Goal: Information Seeking & Learning: Learn about a topic

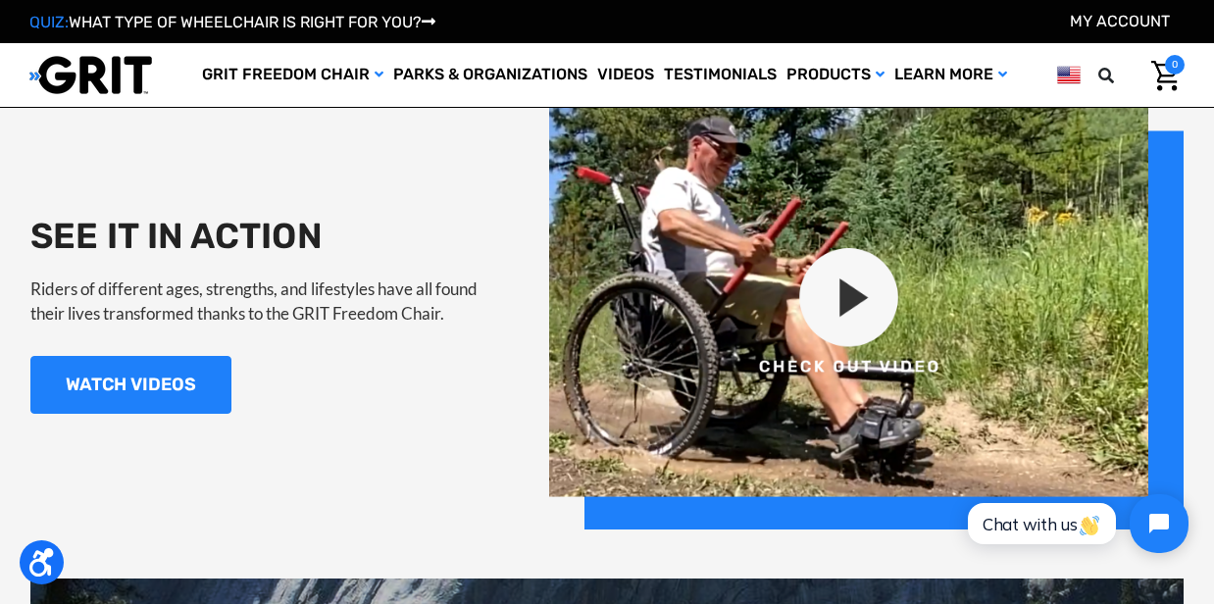
scroll to position [1717, 0]
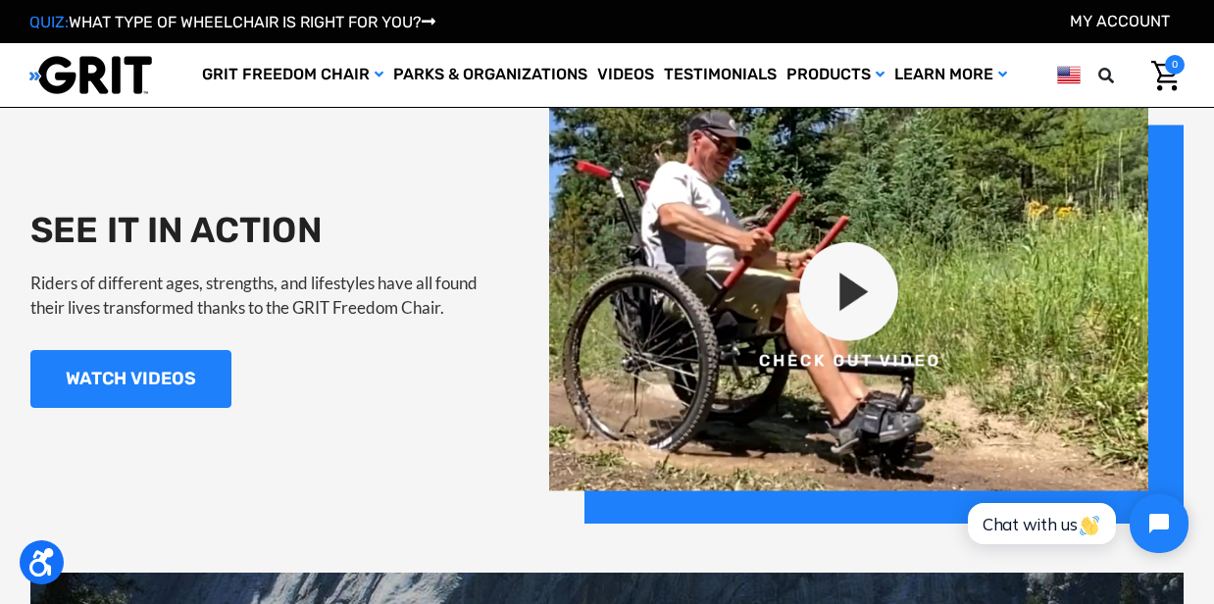
click at [855, 296] on img at bounding box center [866, 307] width 634 height 431
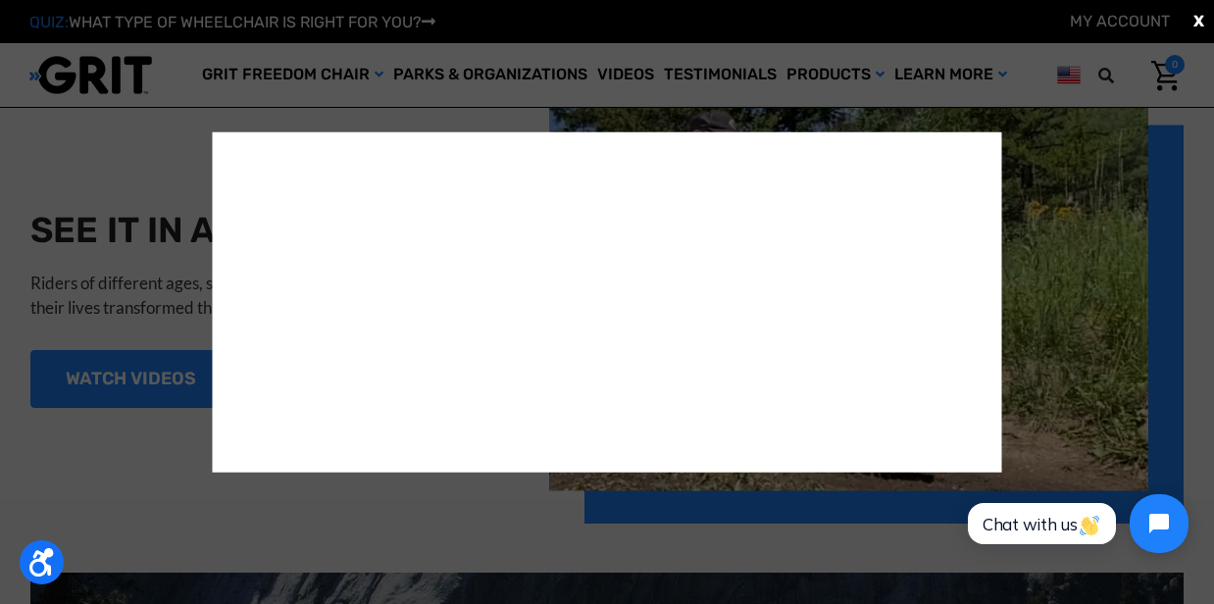
click at [1195, 16] on span "X" at bounding box center [1198, 22] width 11 height 24
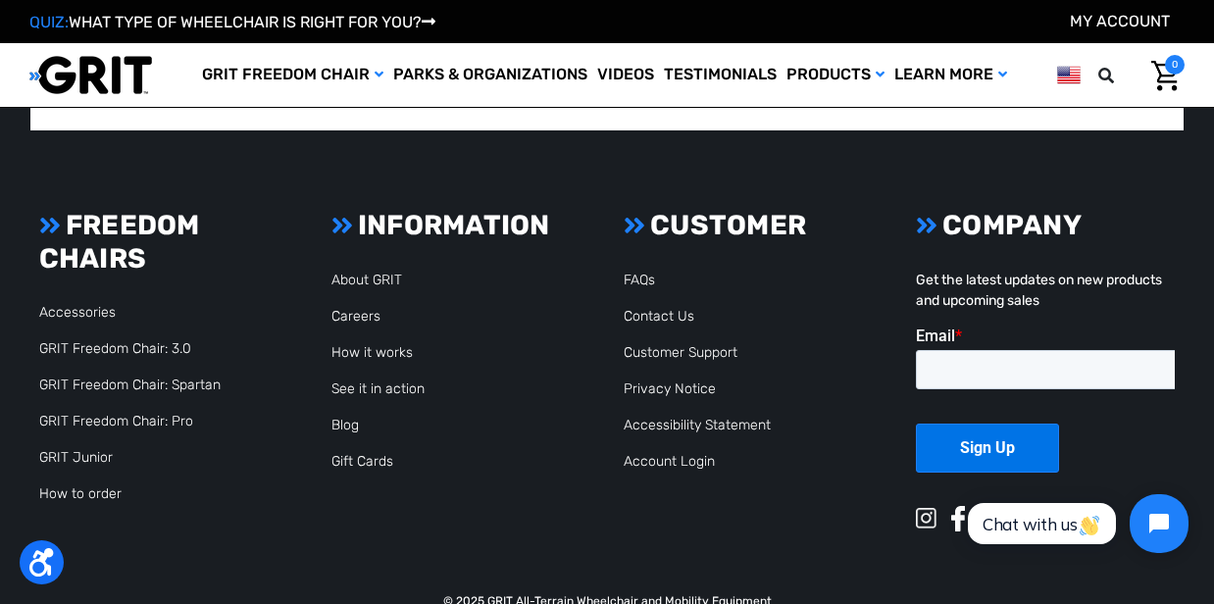
scroll to position [4532, 0]
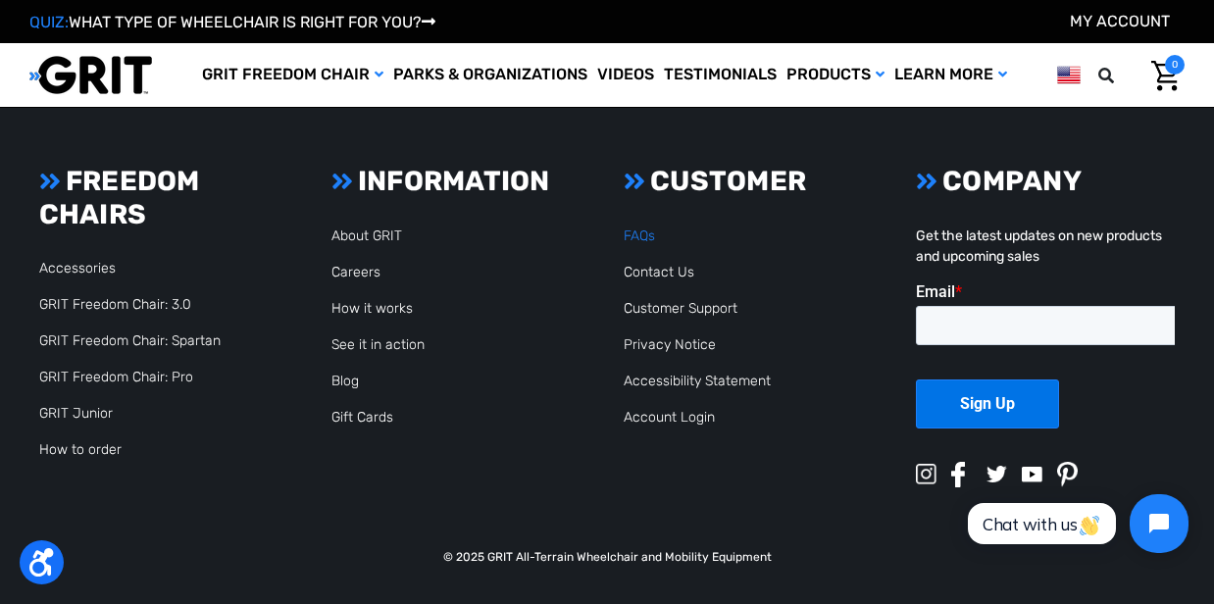
click at [639, 235] on link "FAQs" at bounding box center [639, 235] width 31 height 17
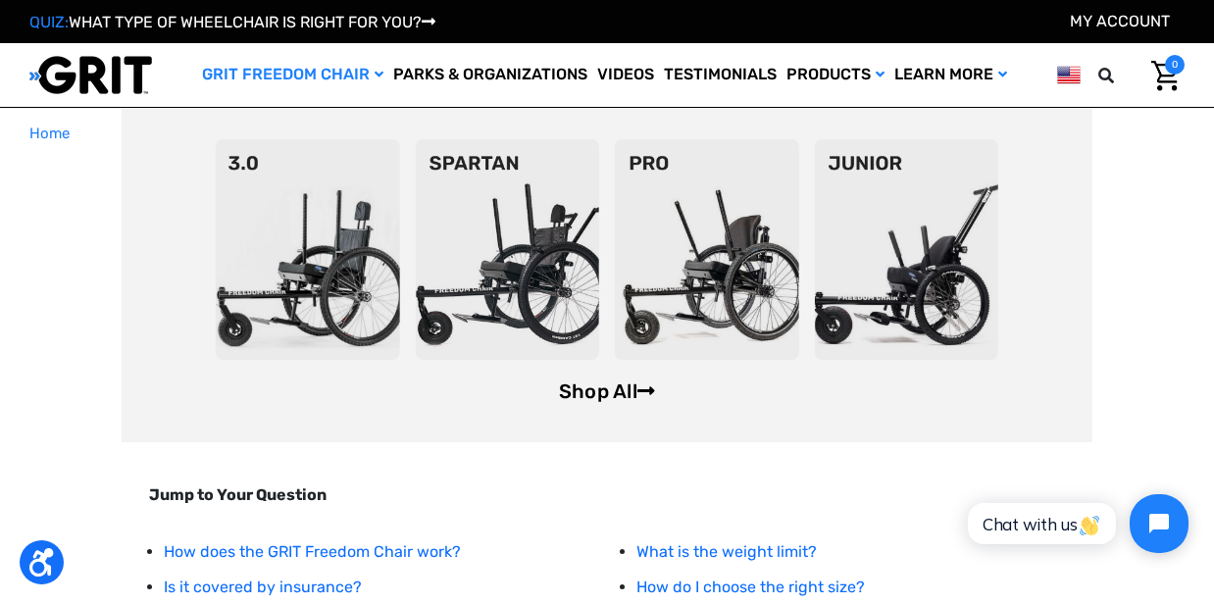
click at [611, 384] on link "Shop All" at bounding box center [607, 391] width 96 height 24
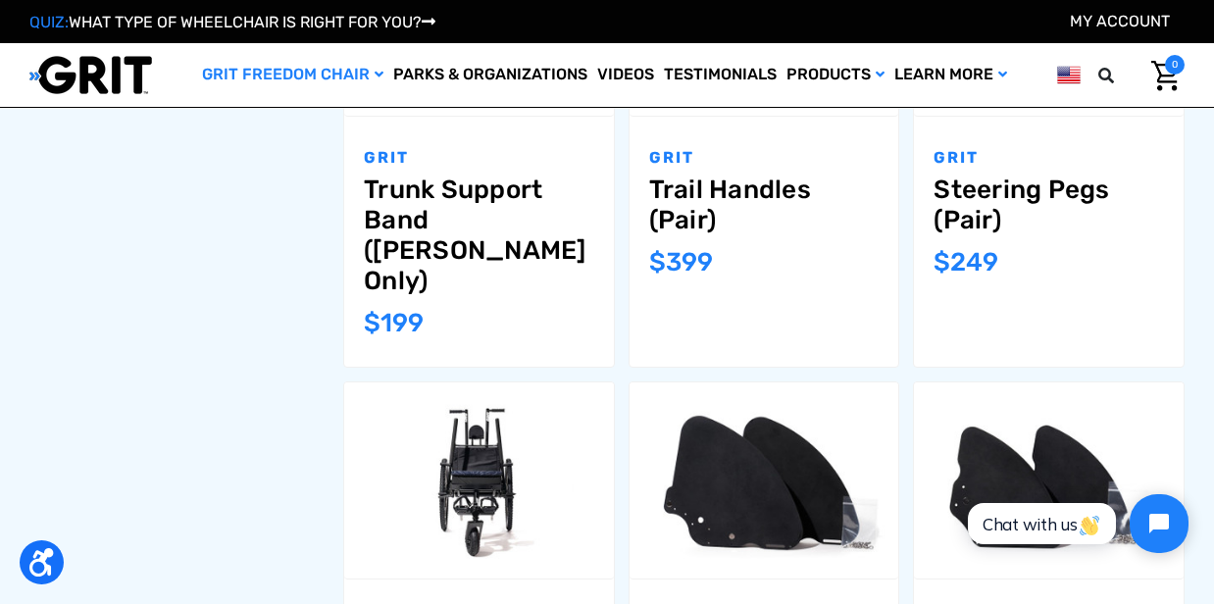
scroll to position [1723, 0]
